Goal: Information Seeking & Learning: Learn about a topic

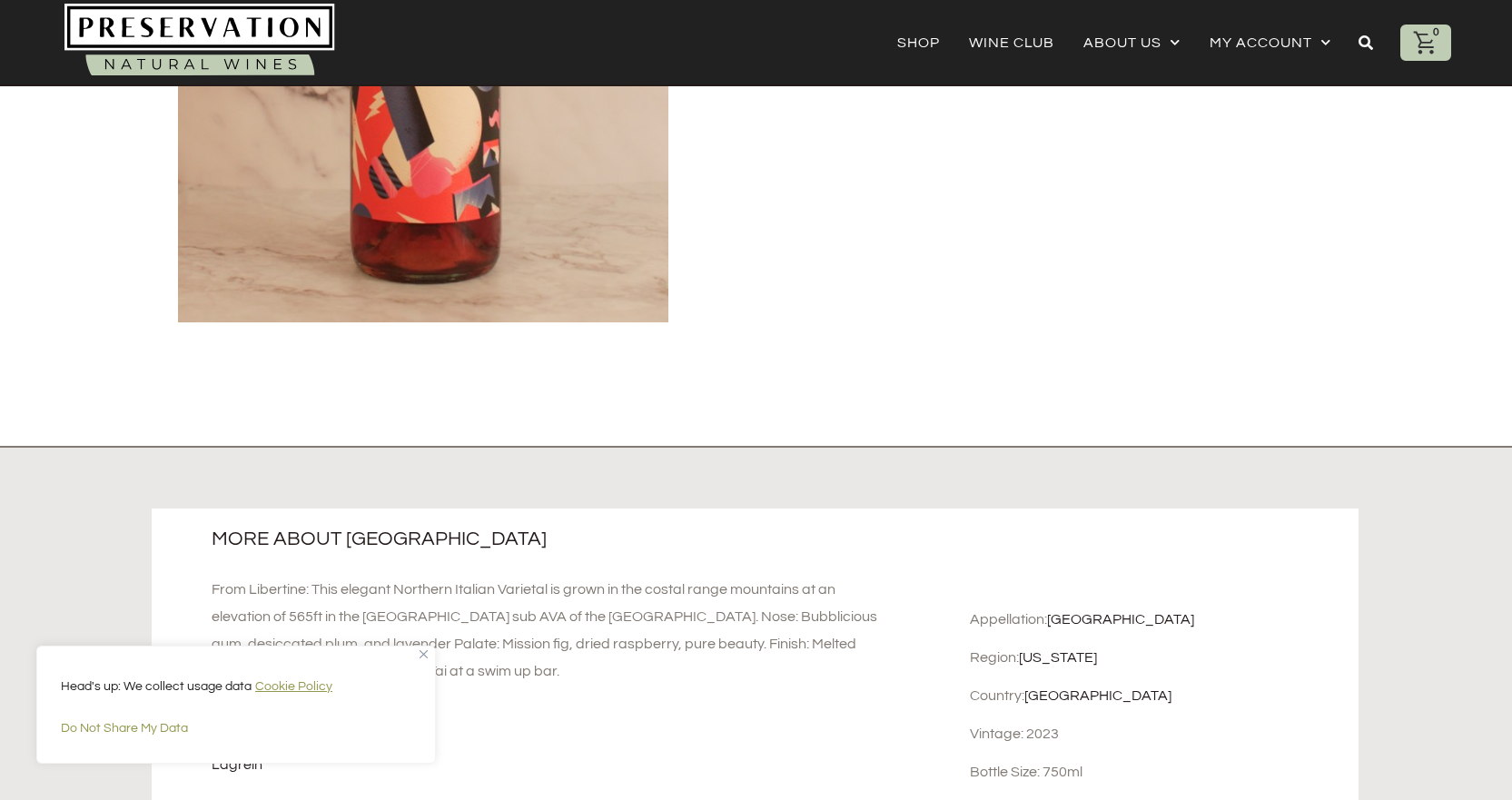
scroll to position [542, 0]
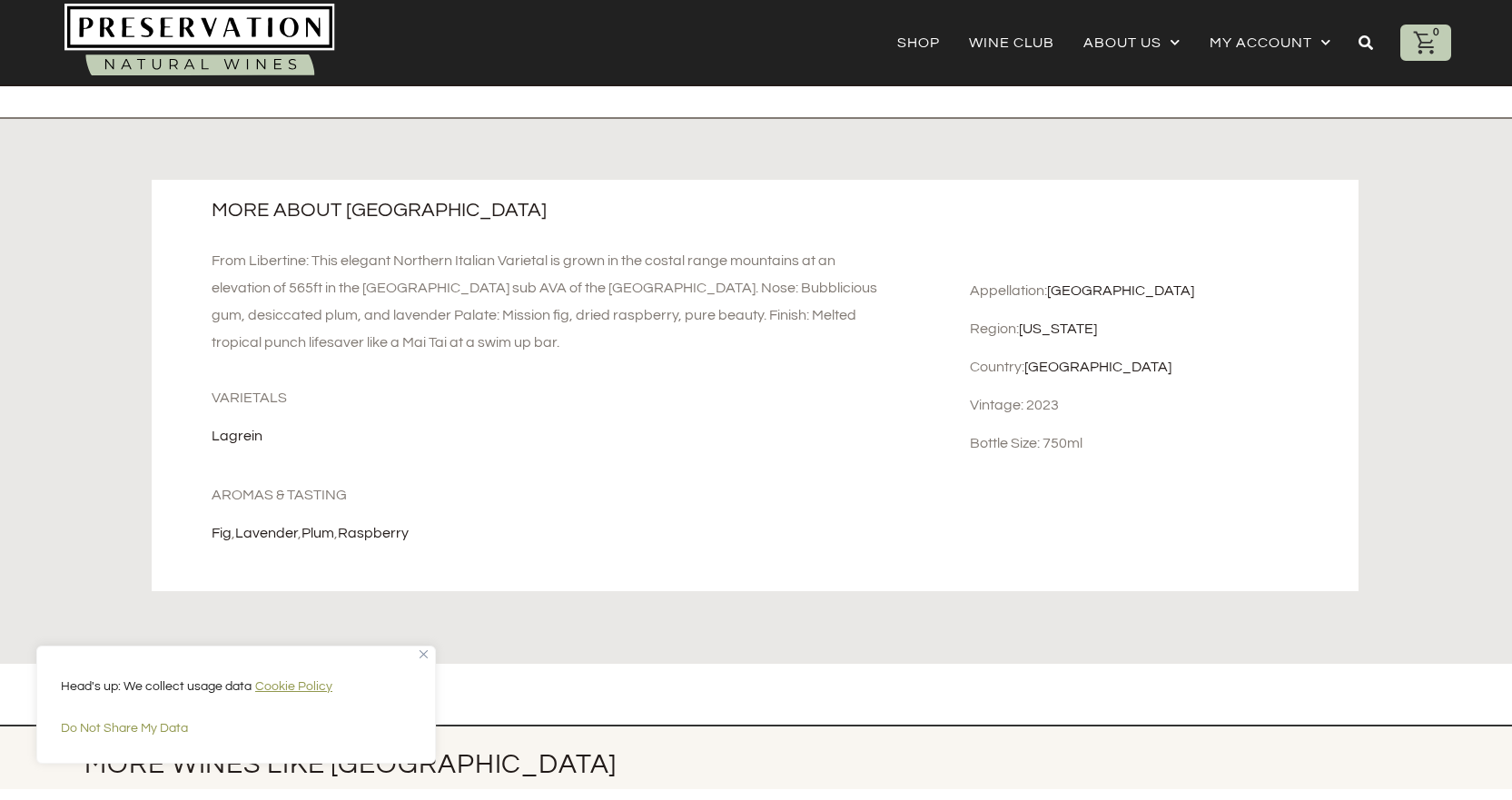
scroll to position [817, 0]
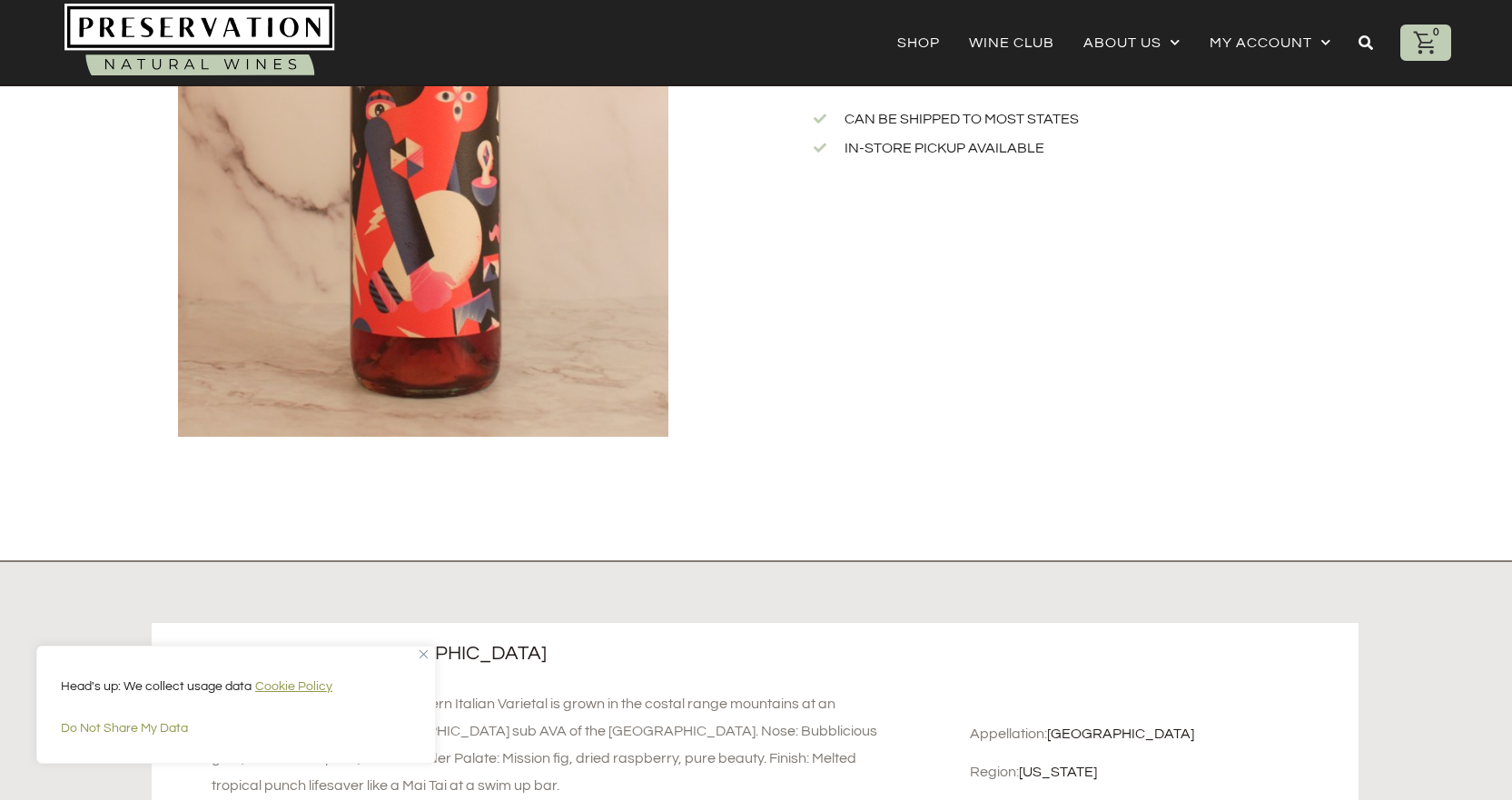
drag, startPoint x: 674, startPoint y: 368, endPoint x: 690, endPoint y: 368, distance: 16.0
click at [674, 367] on div at bounding box center [422, 110] width 544 height 719
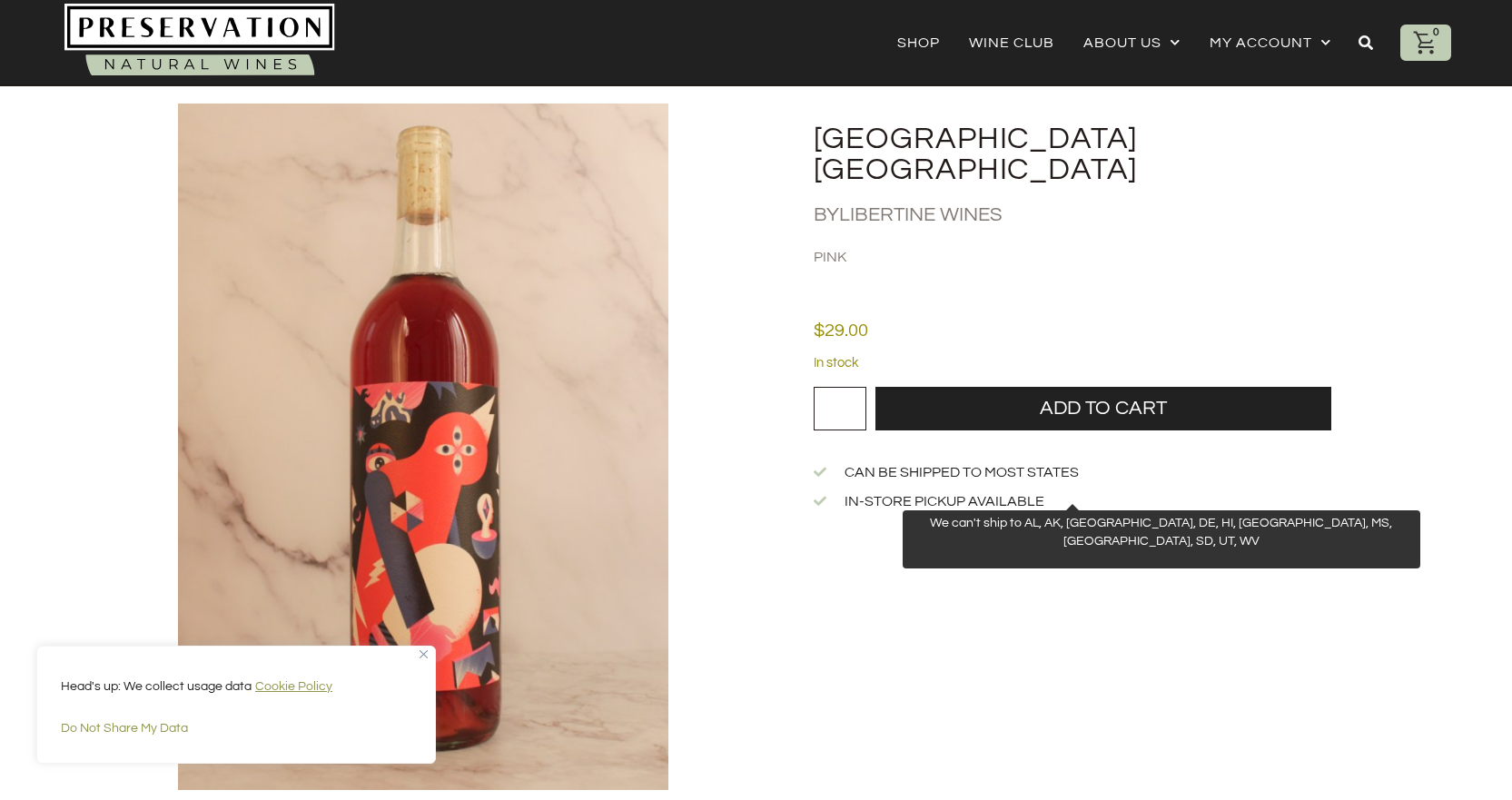
scroll to position [0, 0]
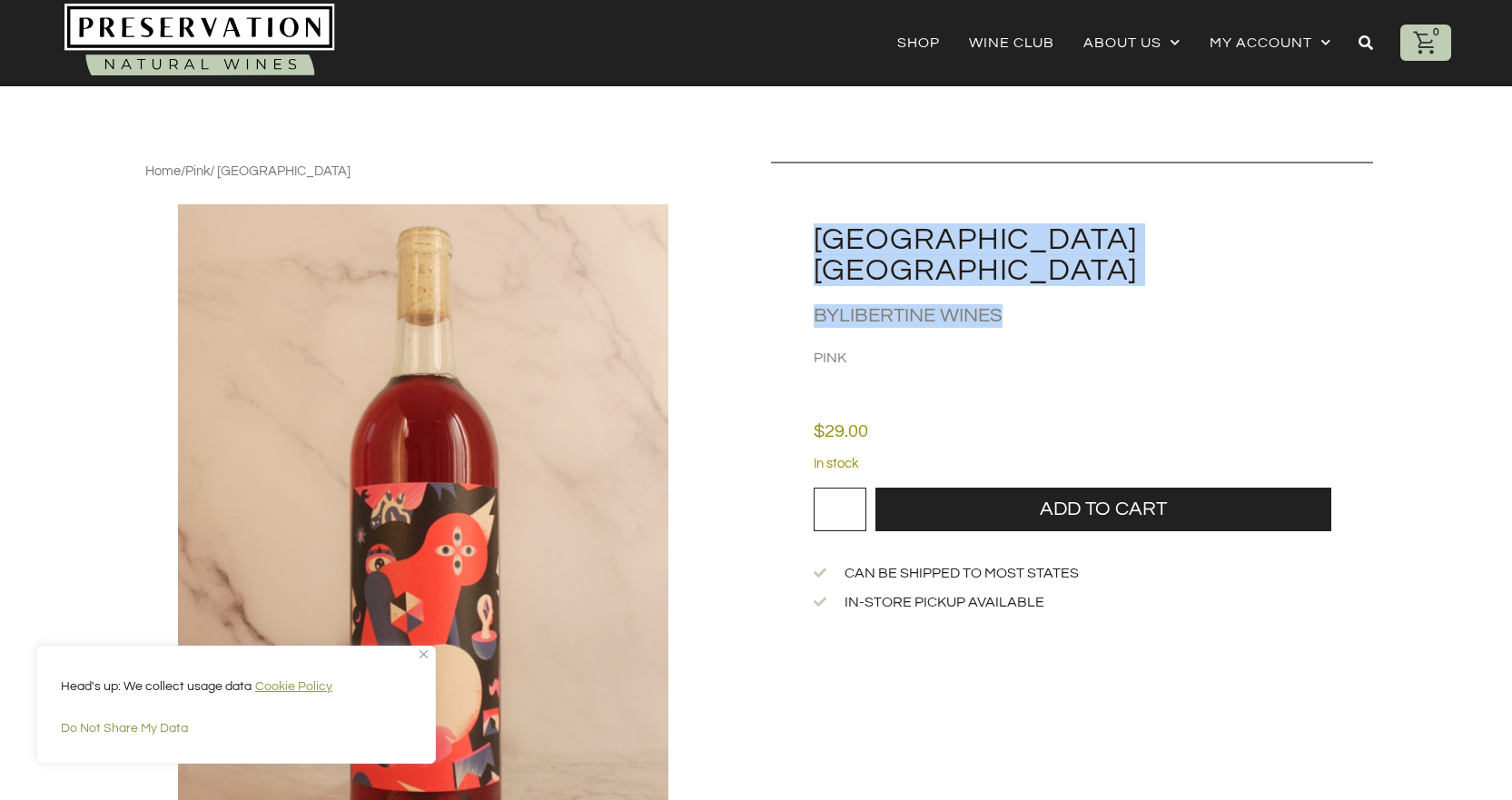
drag, startPoint x: 1029, startPoint y: 287, endPoint x: 787, endPoint y: 241, distance: 246.3
click at [787, 241] on div "[GEOGRAPHIC_DATA] [GEOGRAPHIC_DATA] By Libertine Wines Pink" at bounding box center [1071, 265] width 602 height 207
copy div "[GEOGRAPHIC_DATA] Lagrein Rosé By Libertine Wines"
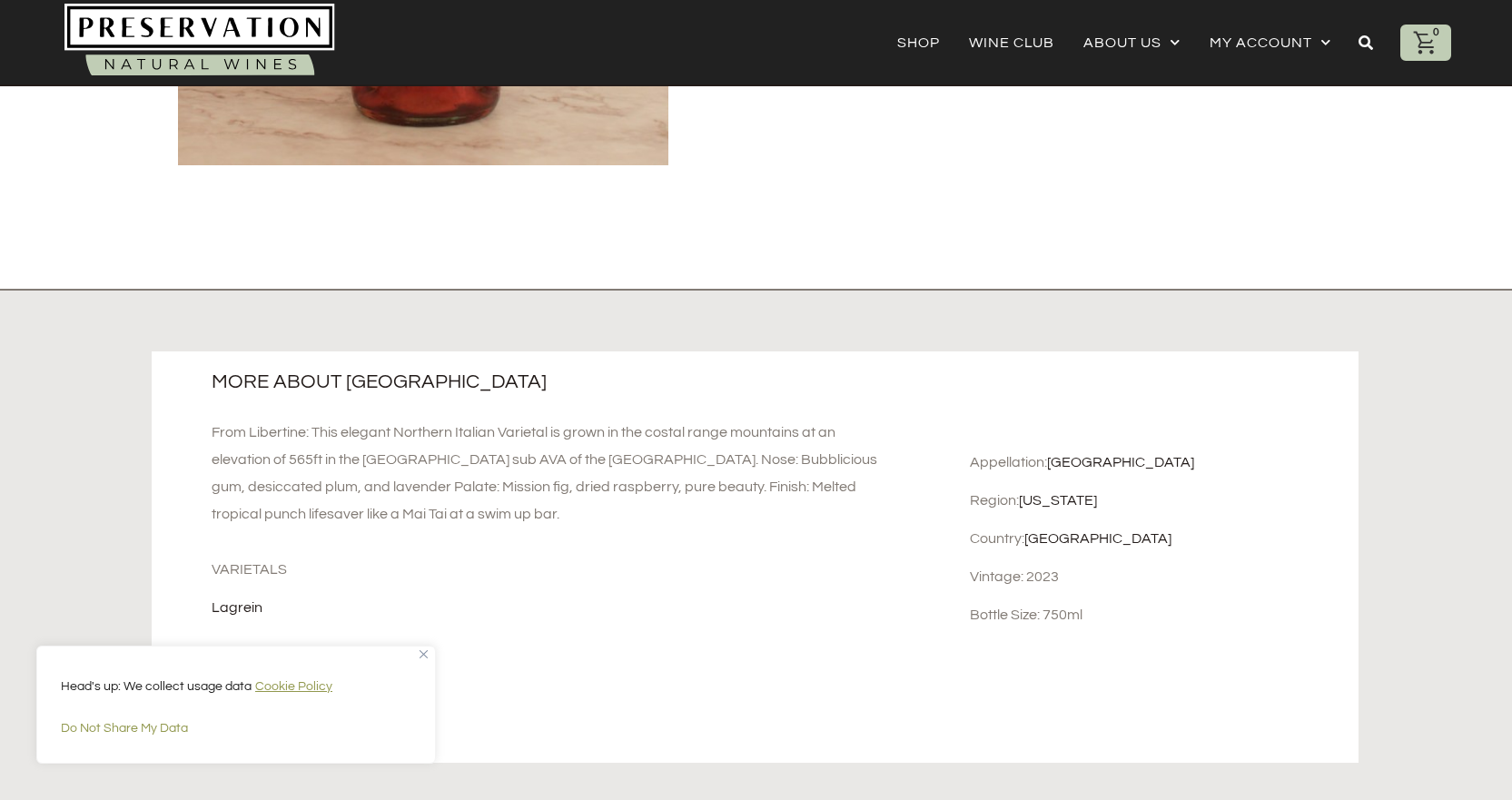
scroll to position [727, 0]
click at [530, 612] on div "Lagrein" at bounding box center [554, 607] width 685 height 20
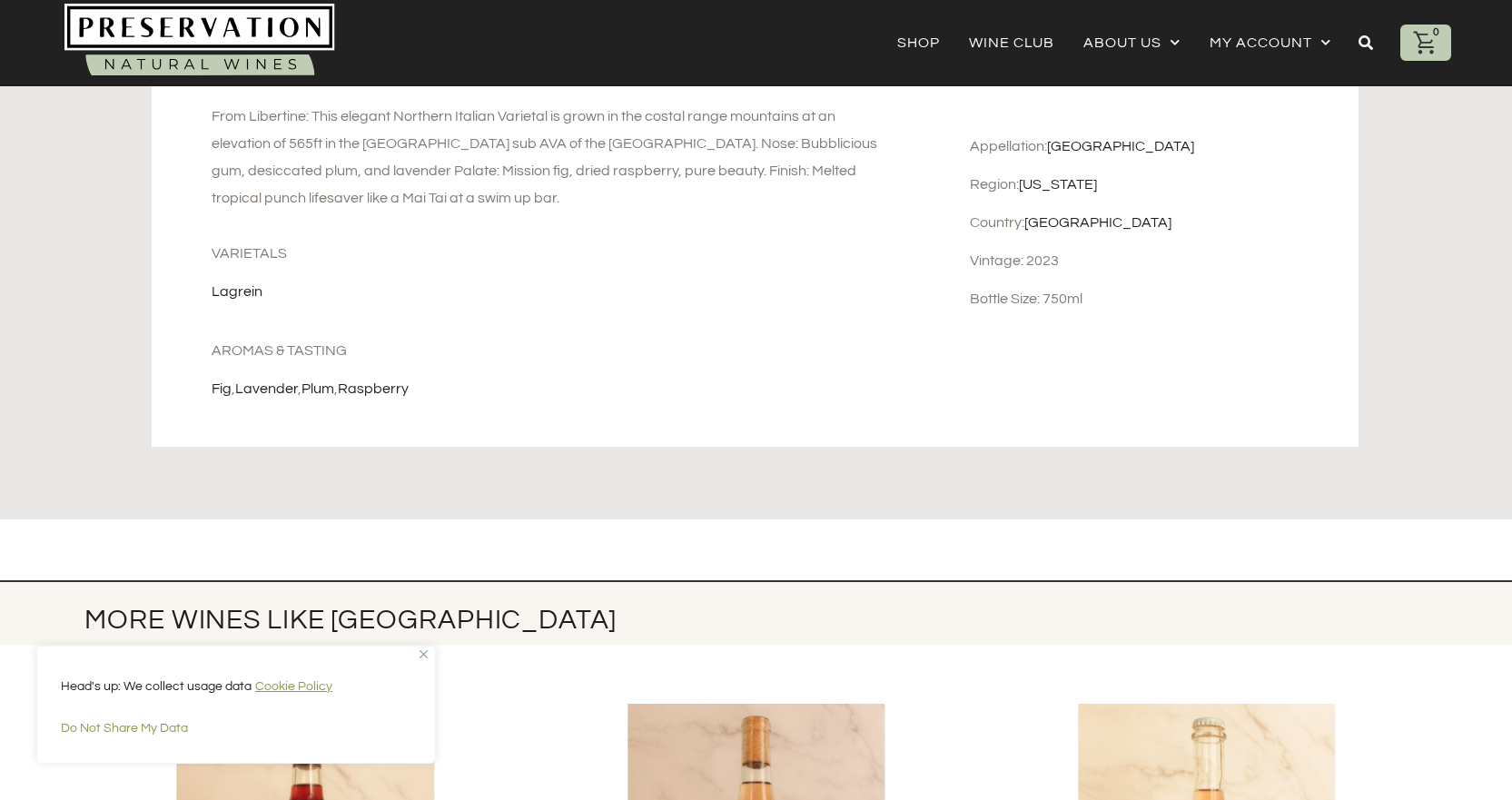
scroll to position [1090, 0]
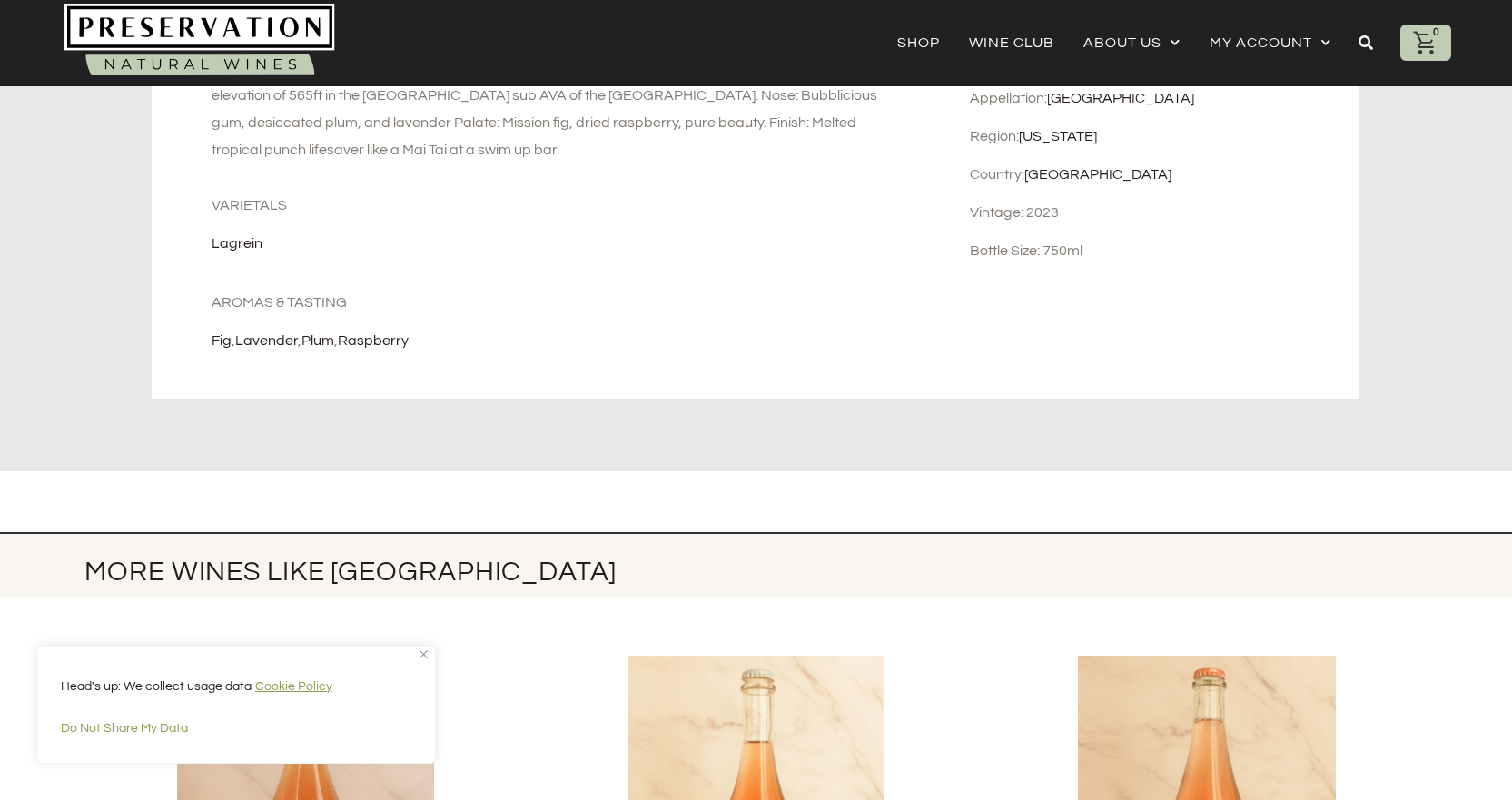
drag, startPoint x: 469, startPoint y: 359, endPoint x: 1216, endPoint y: 317, distance: 748.2
click at [1220, 317] on div "More about [GEOGRAPHIC_DATA] From [GEOGRAPHIC_DATA]: This elegant Northern Ital…" at bounding box center [756, 199] width 1210 height 544
click at [1234, 344] on div "Appellation: [GEOGRAPHIC_DATA] Region: [US_STATE] Country: [GEOGRAPHIC_DATA] Vi…" at bounding box center [1157, 192] width 401 height 411
click at [1294, 372] on div "Appellation: [GEOGRAPHIC_DATA] Region: [US_STATE] Country: [GEOGRAPHIC_DATA] Vi…" at bounding box center [1157, 192] width 401 height 411
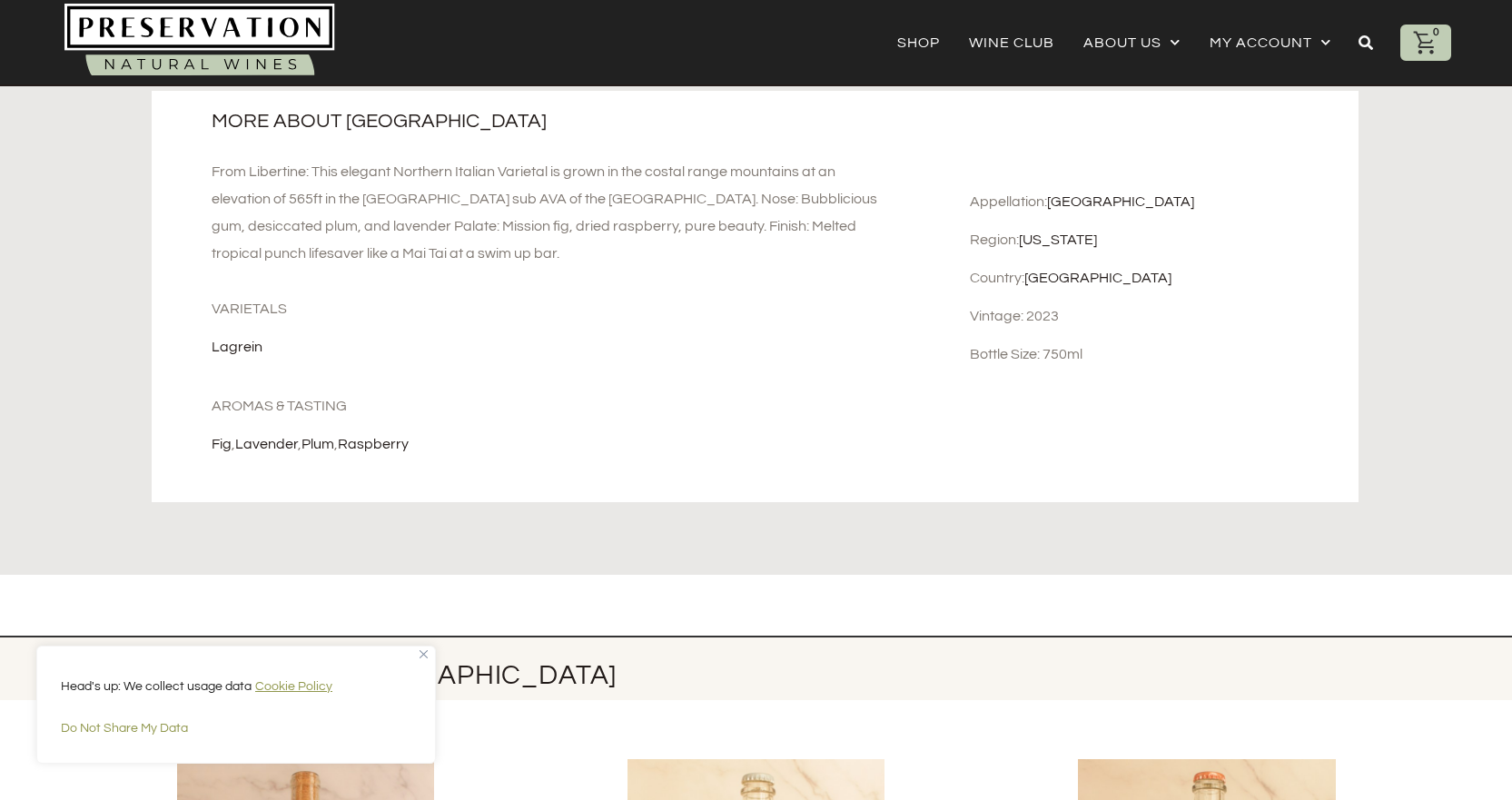
scroll to position [817, 0]
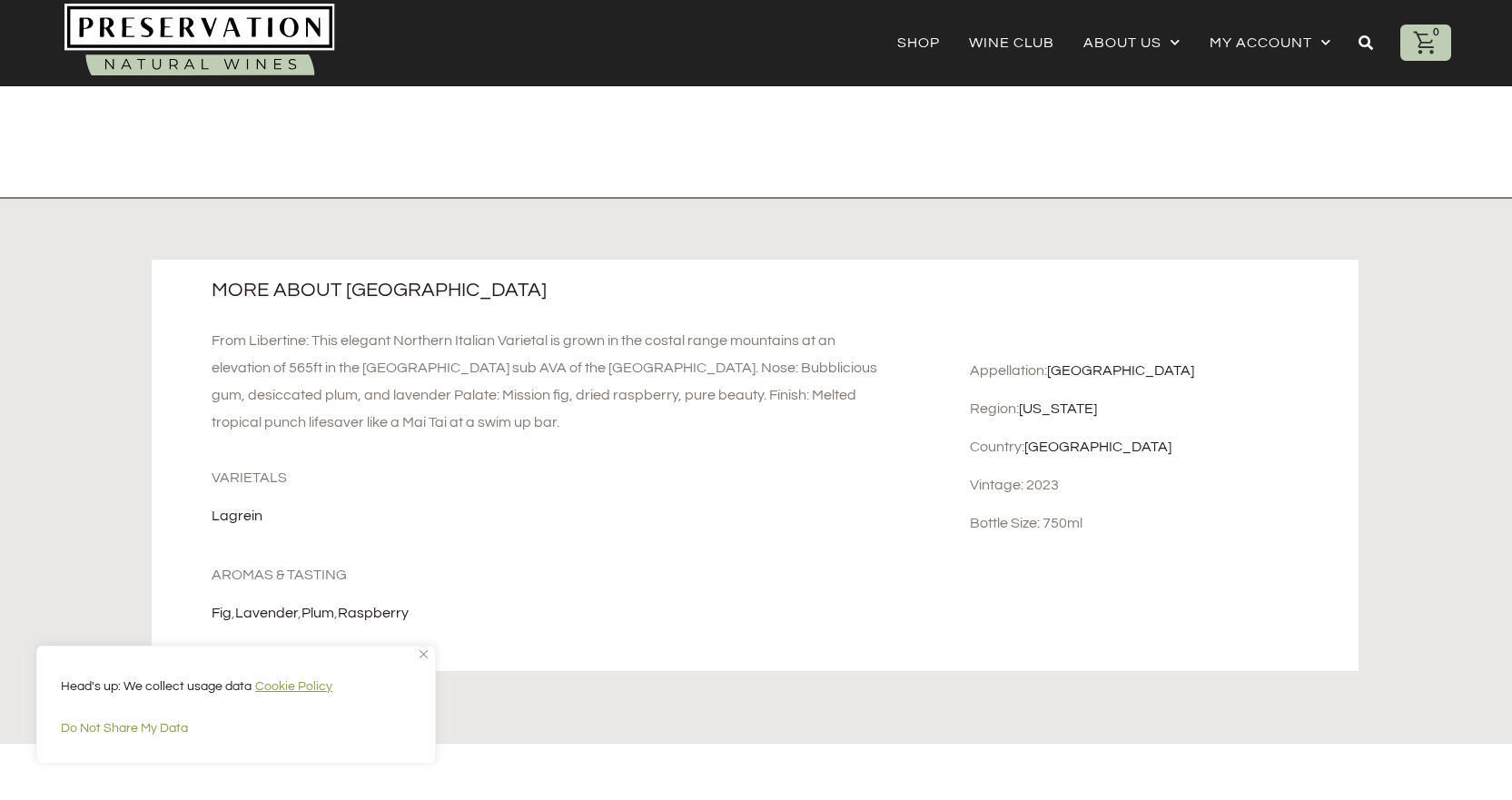
drag, startPoint x: 1273, startPoint y: 641, endPoint x: 135, endPoint y: 298, distance: 1188.6
click at [135, 298] on div "More about [GEOGRAPHIC_DATA] From [GEOGRAPHIC_DATA]: This elegant Northern Ital…" at bounding box center [756, 470] width 1512 height 546
copy div "More about [GEOGRAPHIC_DATA] Lagrein Rosé From [GEOGRAPHIC_DATA]: This elegant …"
